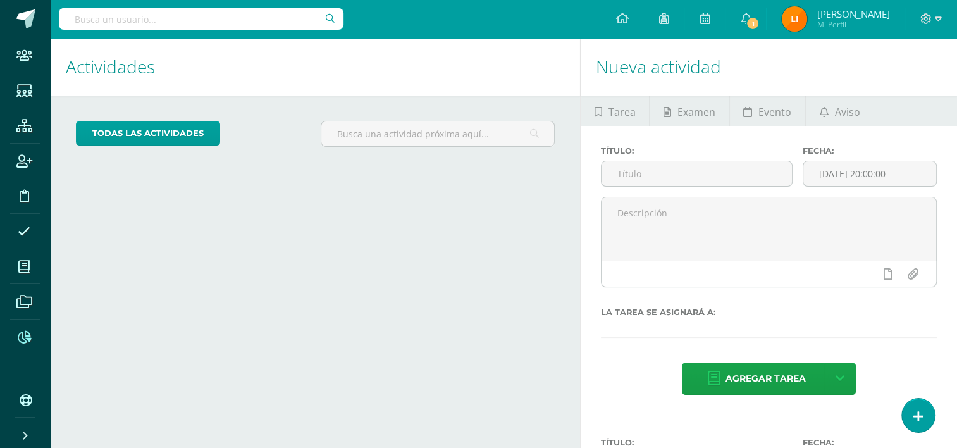
click at [18, 333] on icon at bounding box center [24, 337] width 13 height 13
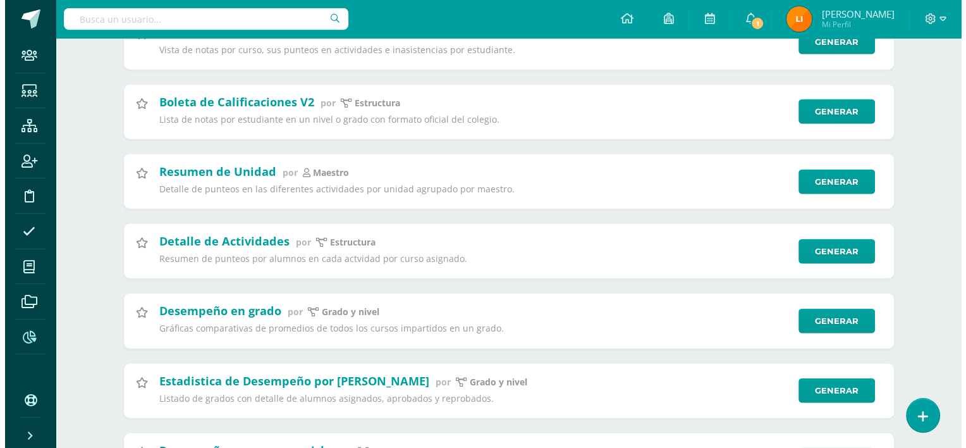
scroll to position [2951, 0]
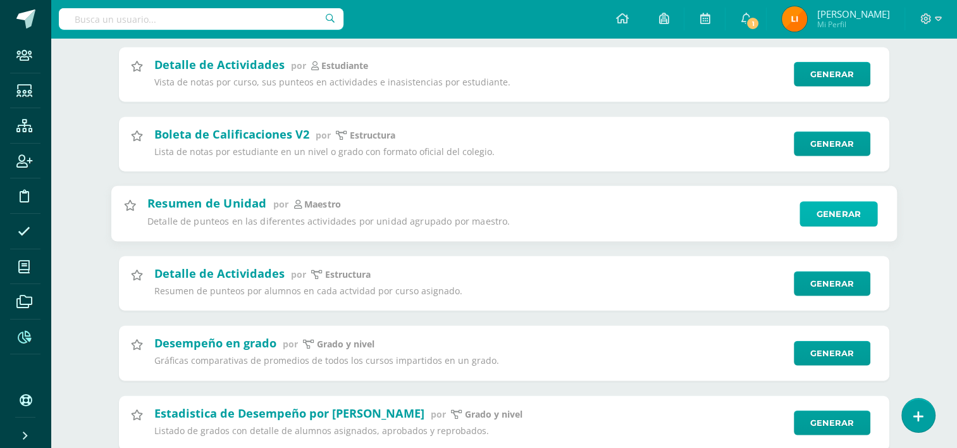
click at [842, 226] on link "Generar" at bounding box center [838, 213] width 78 height 25
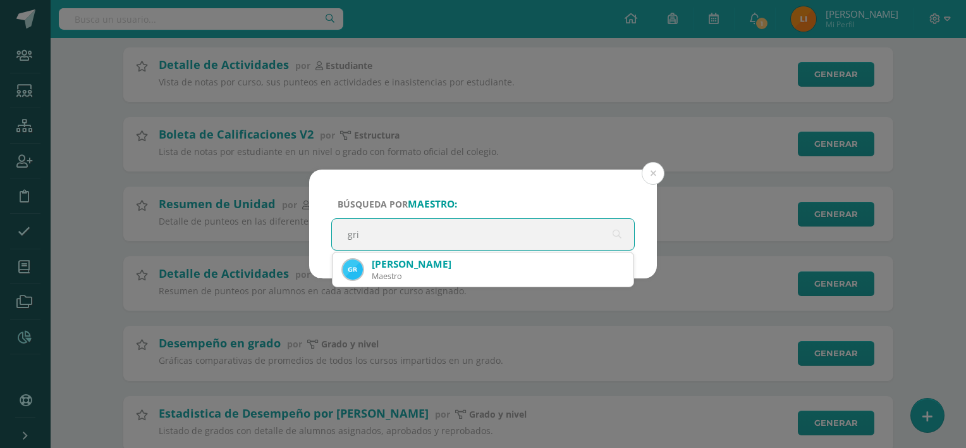
type input "gric"
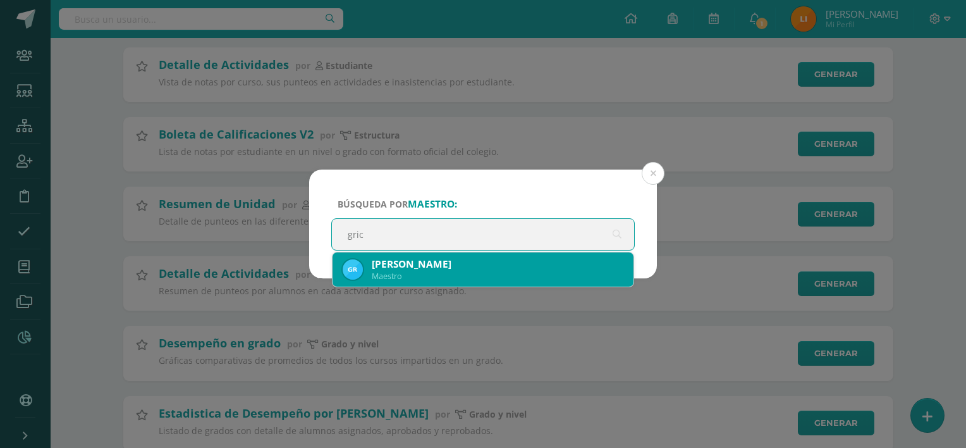
click at [507, 276] on div "Maestro" at bounding box center [498, 276] width 252 height 11
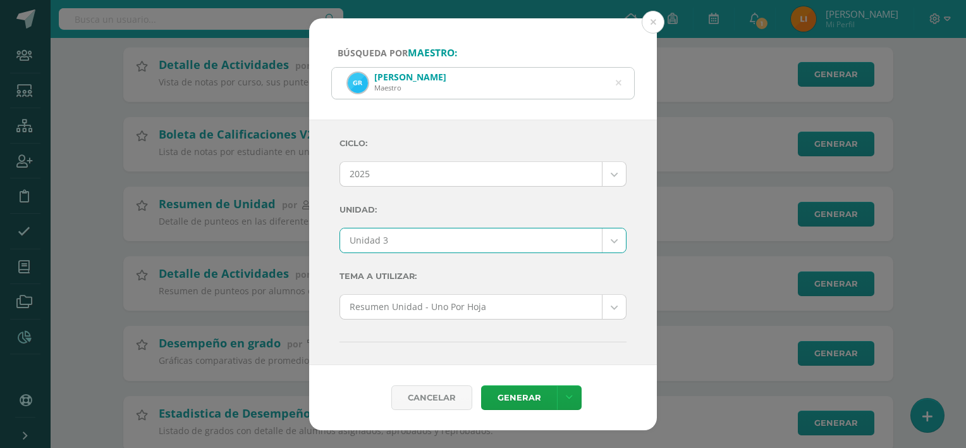
select select "Unidad 3"
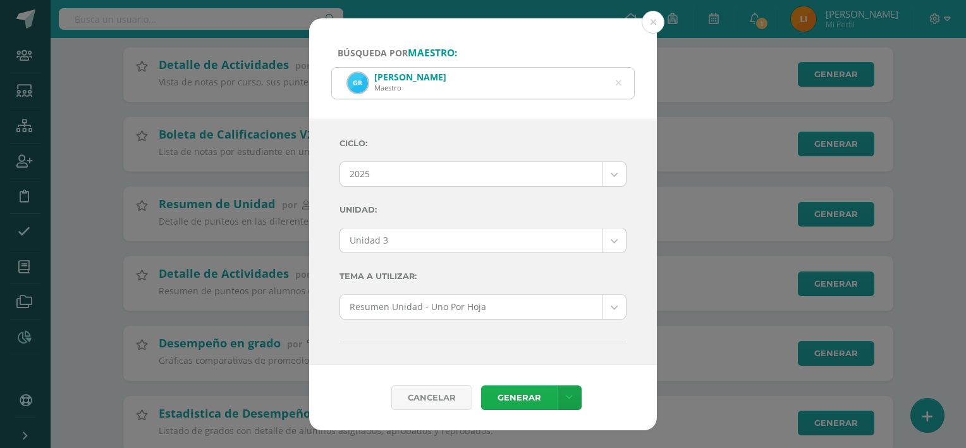
click at [515, 398] on link "Generar" at bounding box center [519, 397] width 76 height 25
